Goal: Find specific page/section: Find specific page/section

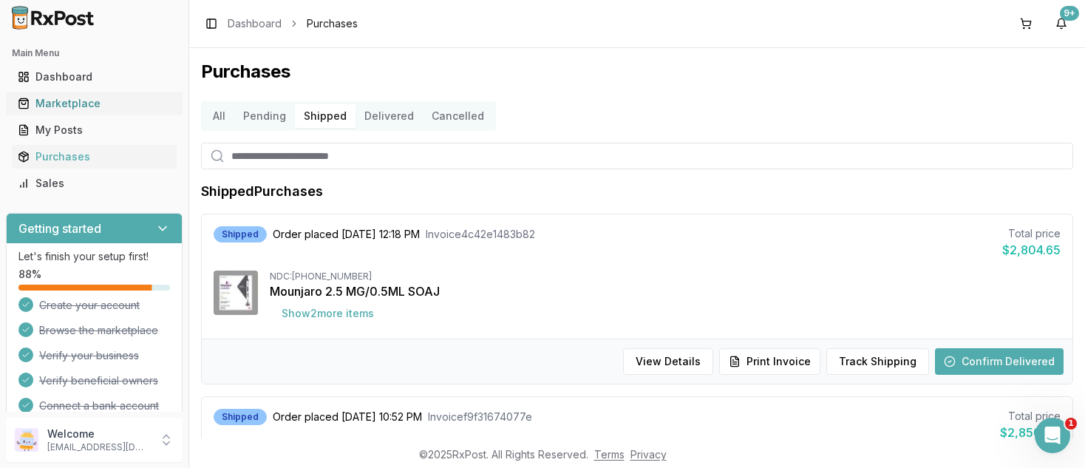
click at [78, 103] on div "Marketplace" at bounding box center [94, 103] width 153 height 15
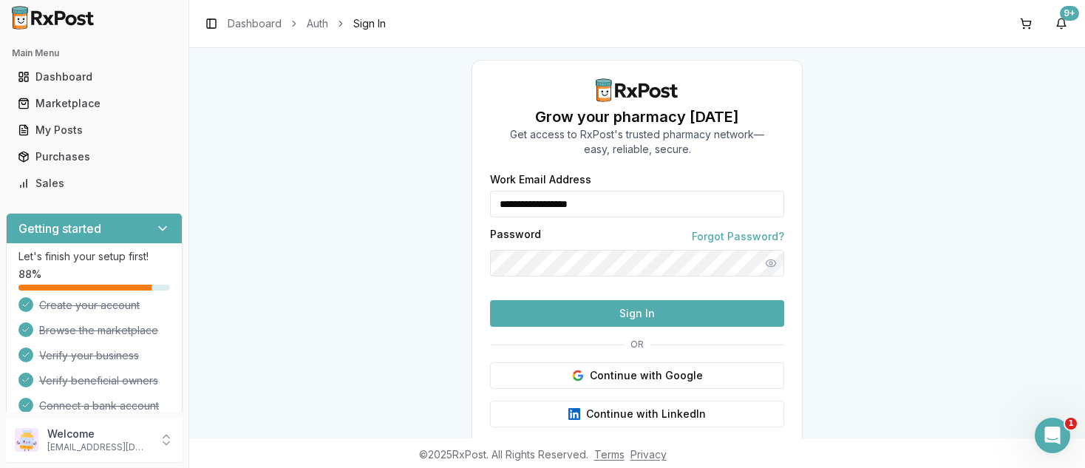
click at [634, 327] on button "Sign In" at bounding box center [637, 313] width 294 height 27
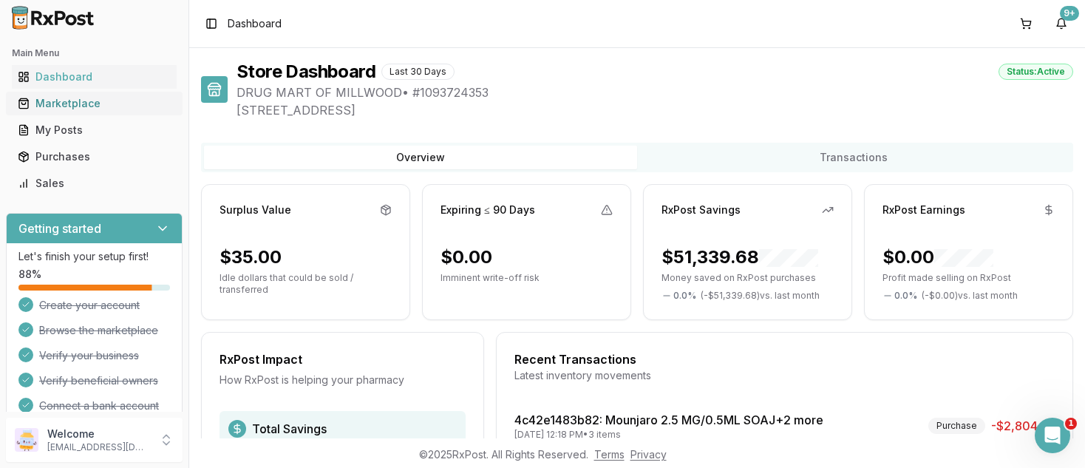
click at [78, 108] on div "Marketplace" at bounding box center [94, 103] width 153 height 15
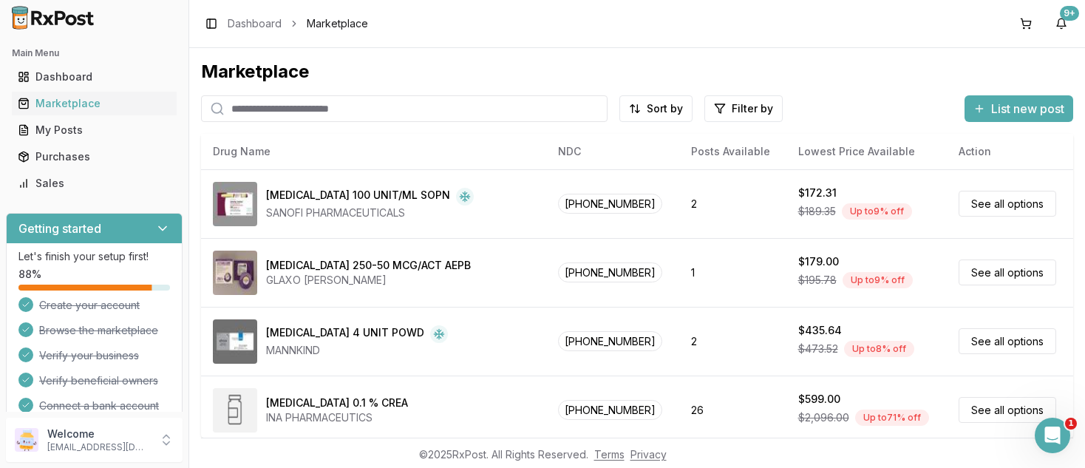
click at [335, 107] on input "search" at bounding box center [404, 108] width 407 height 27
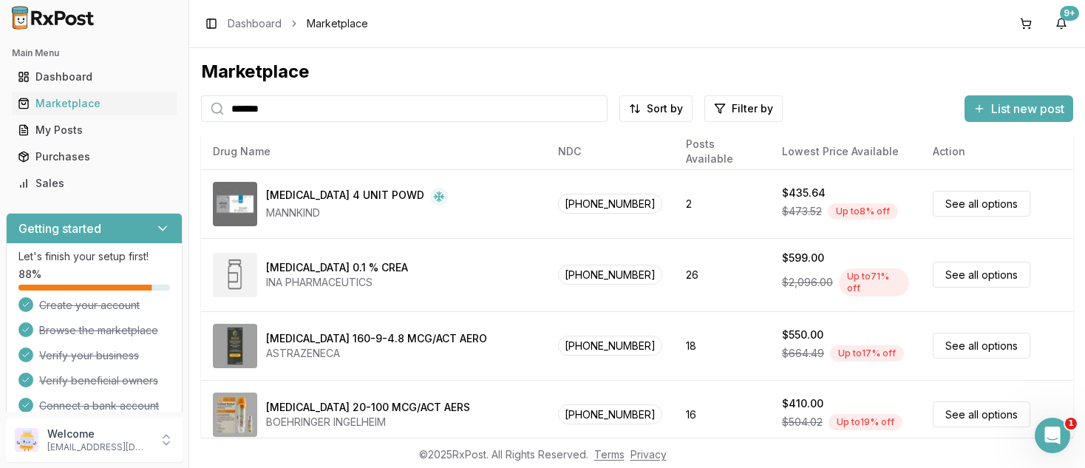
type input "*******"
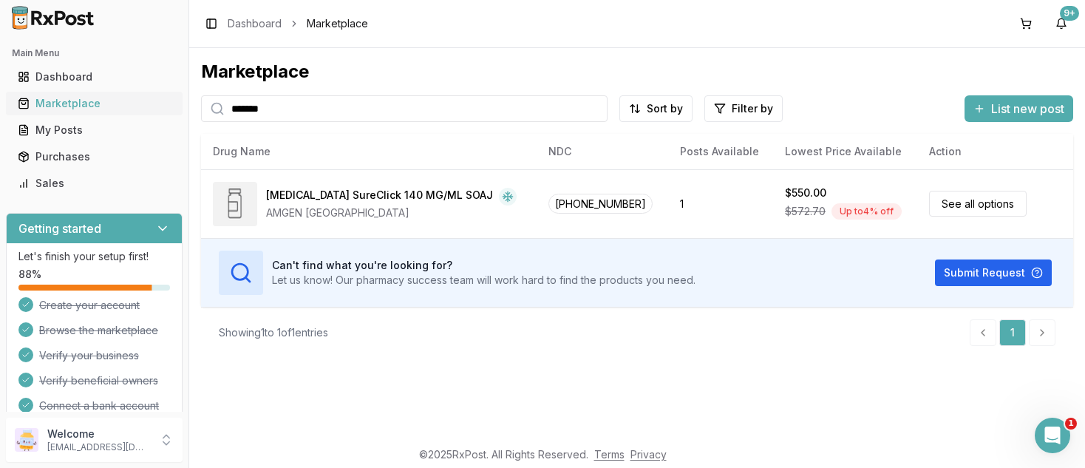
click at [64, 109] on div "Marketplace" at bounding box center [94, 103] width 153 height 15
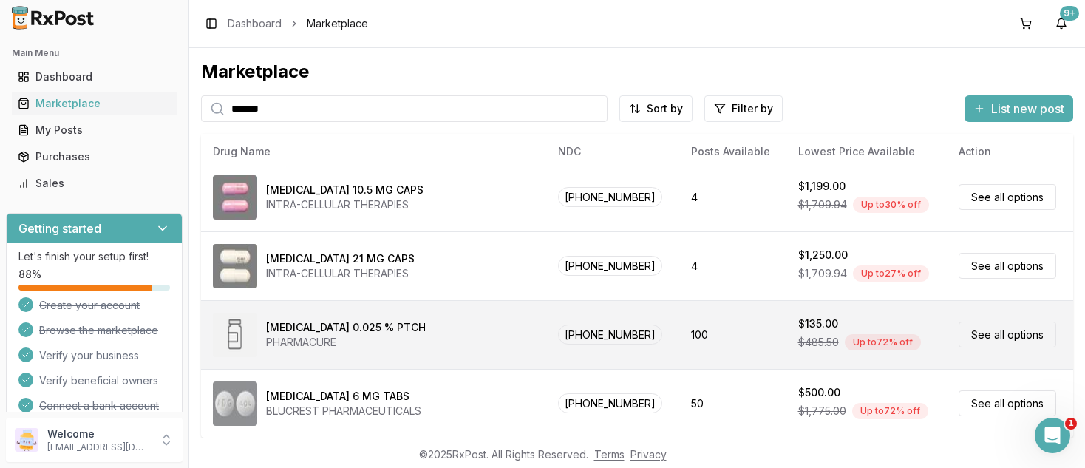
scroll to position [50, 0]
